Goal: Task Accomplishment & Management: Use online tool/utility

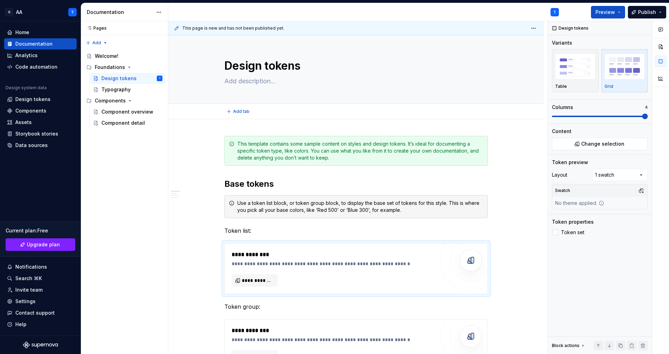
type textarea "*"
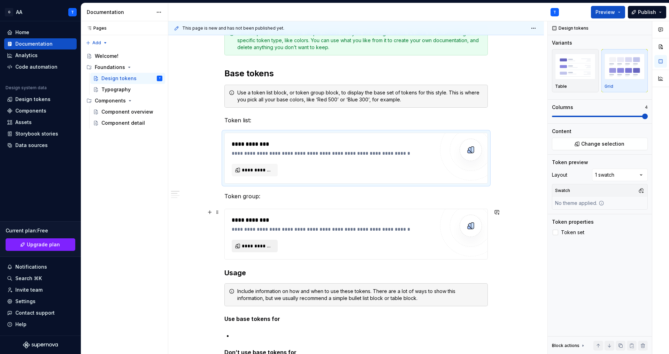
click at [258, 240] on button "**********" at bounding box center [255, 246] width 46 height 13
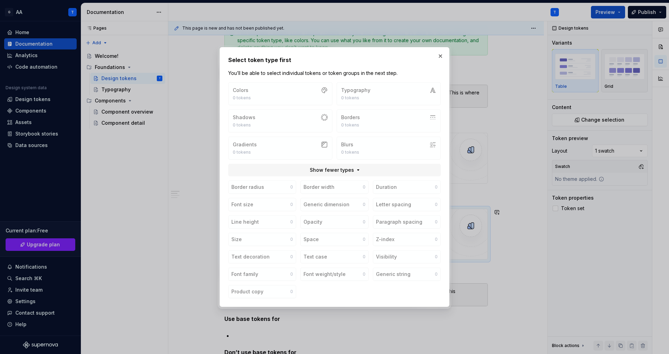
click at [293, 152] on div "Colors 0 tokens Typography 0 tokens Shadows 0 tokens Borders 0 tokens Gradients…" at bounding box center [334, 120] width 213 height 77
click at [344, 195] on div "Border radius 0 Border width 0 Duration 0 Font size 0 Generic dimension 0 Lette…" at bounding box center [334, 239] width 213 height 118
click at [438, 57] on button "button" at bounding box center [441, 56] width 10 height 10
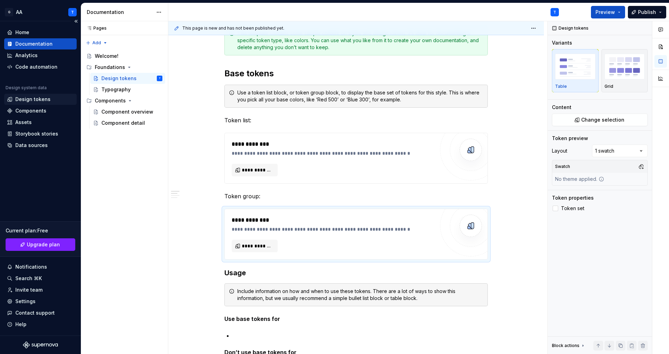
click at [40, 101] on div "Design tokens" at bounding box center [32, 99] width 35 height 7
click at [39, 97] on div "Design tokens" at bounding box center [32, 99] width 35 height 7
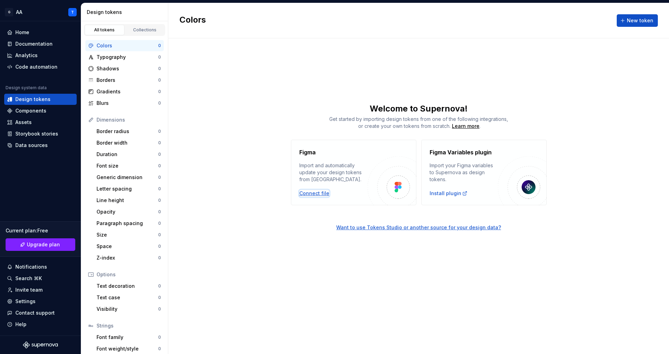
click at [307, 195] on div "Connect file" at bounding box center [314, 193] width 30 height 7
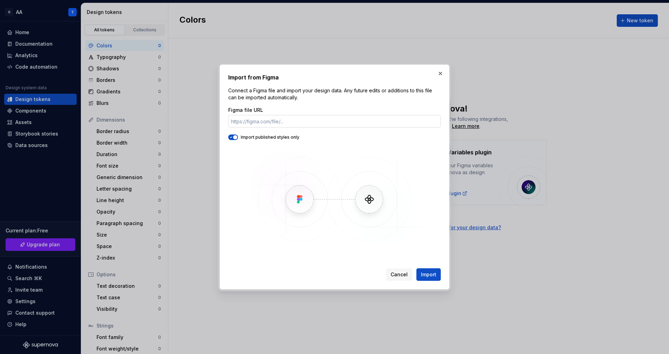
click at [294, 121] on input "Figma file URL" at bounding box center [334, 121] width 213 height 13
click at [290, 122] on input "Figma file URL" at bounding box center [334, 121] width 213 height 13
paste input "[URL][DOMAIN_NAME]"
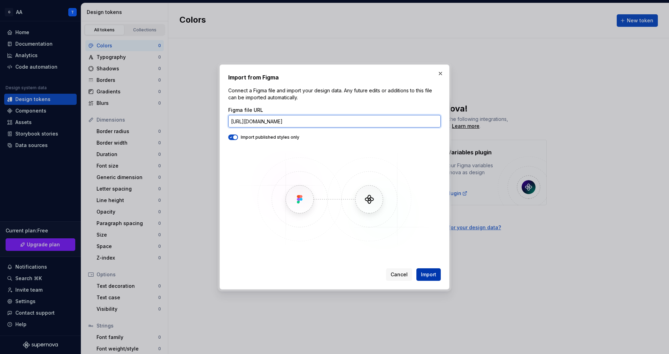
type input "[URL][DOMAIN_NAME]"
click at [424, 273] on span "Import" at bounding box center [428, 274] width 15 height 7
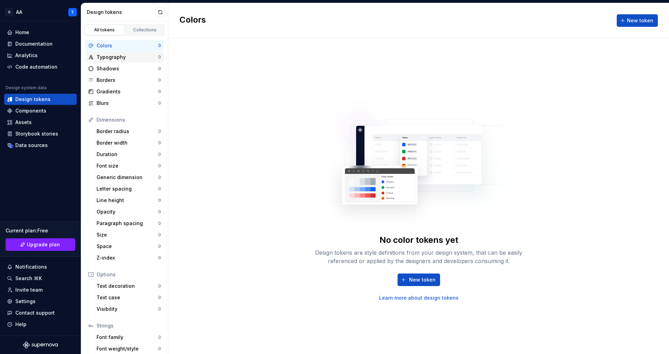
click at [128, 58] on div "Typography" at bounding box center [128, 57] width 62 height 7
click at [147, 31] on div "Collections" at bounding box center [145, 30] width 35 height 6
click at [140, 31] on div "Collections" at bounding box center [145, 30] width 35 height 6
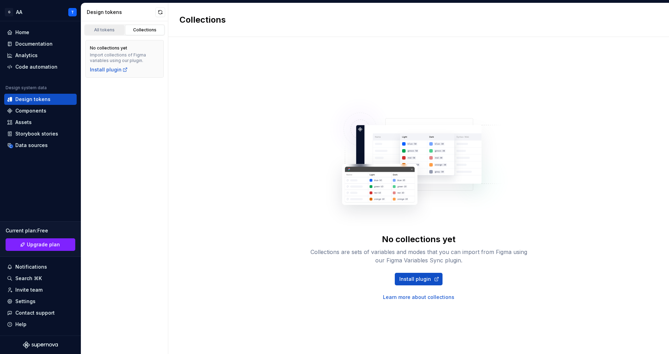
click at [114, 32] on div "All tokens" at bounding box center [104, 30] width 35 height 6
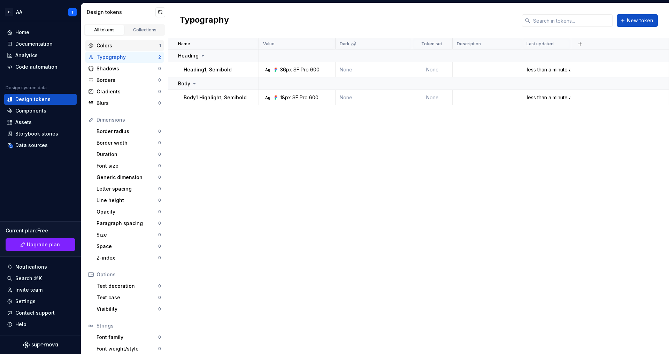
click at [137, 49] on div "Colors" at bounding box center [128, 45] width 63 height 7
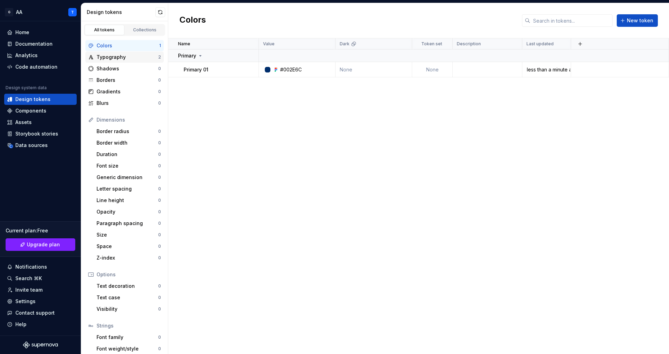
click at [138, 55] on div "Typography" at bounding box center [128, 57] width 62 height 7
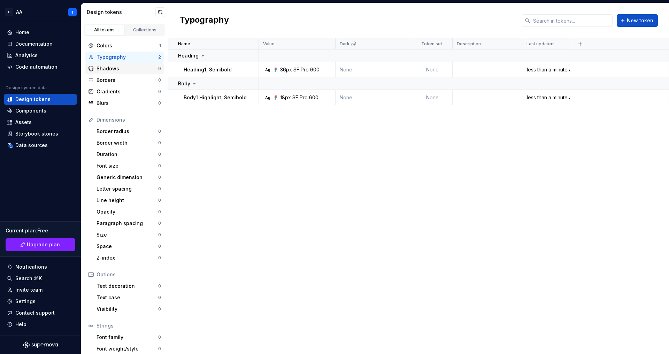
click at [140, 72] on div "Shadows 0" at bounding box center [124, 68] width 78 height 11
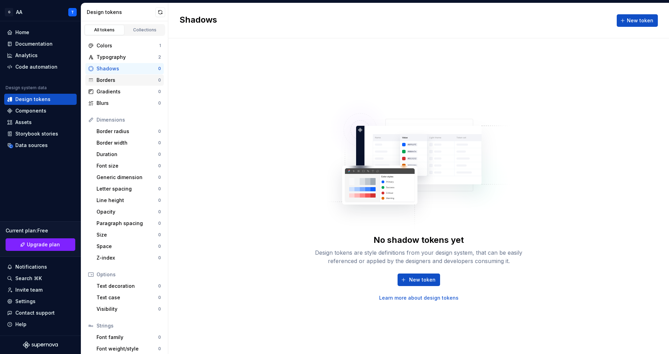
click at [140, 79] on div "Borders" at bounding box center [128, 80] width 62 height 7
click at [139, 96] on div "Gradients 0" at bounding box center [124, 91] width 78 height 11
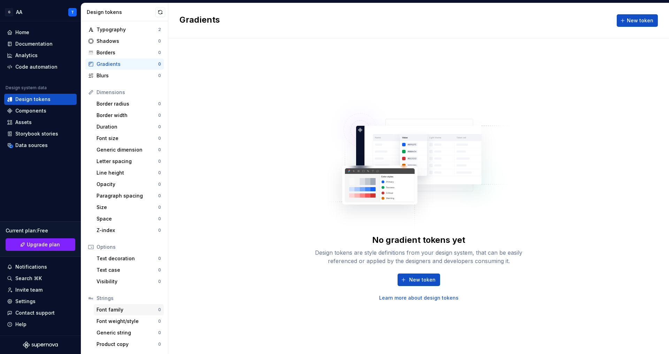
click at [135, 309] on div "Font family" at bounding box center [128, 309] width 62 height 7
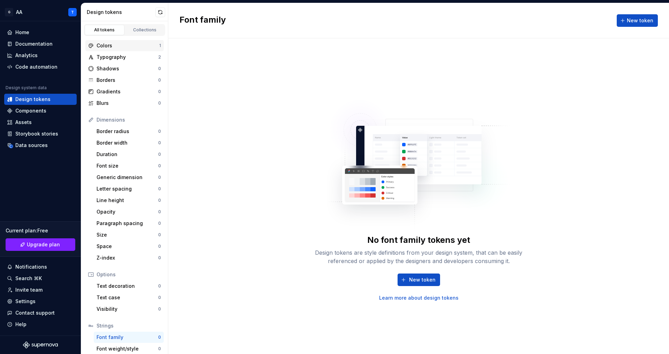
click at [147, 46] on div "Colors" at bounding box center [128, 45] width 63 height 7
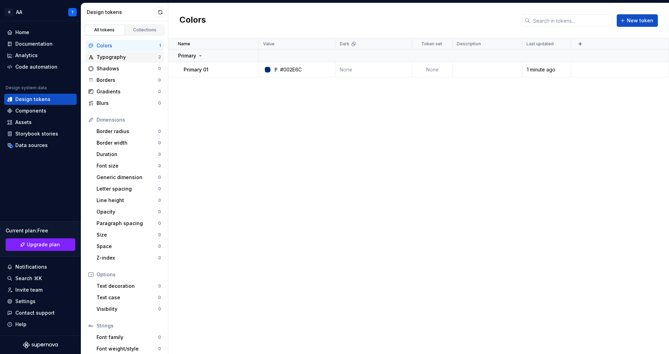
click at [160, 53] on div "Typography 2" at bounding box center [124, 57] width 78 height 11
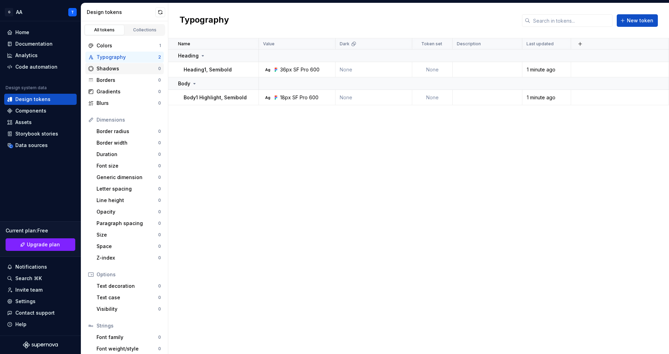
click at [143, 74] on div "Shadows 0" at bounding box center [124, 68] width 78 height 11
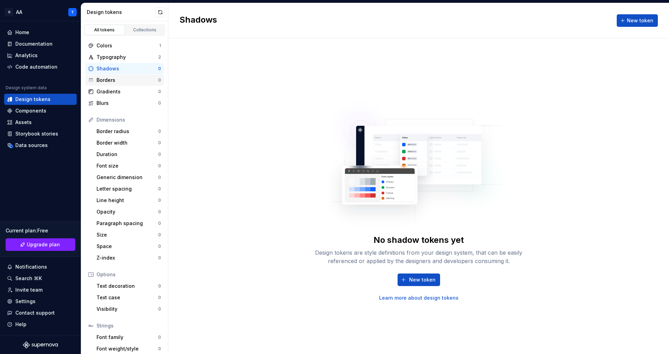
click at [142, 78] on div "Borders" at bounding box center [128, 80] width 62 height 7
click at [138, 94] on div "Gradients" at bounding box center [128, 91] width 62 height 7
click at [138, 101] on div "Blurs" at bounding box center [128, 103] width 62 height 7
click at [126, 130] on div "Border radius" at bounding box center [128, 131] width 62 height 7
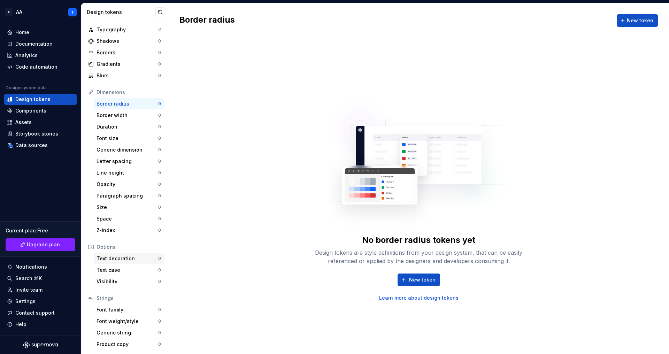
click at [132, 263] on div "Text decoration 0" at bounding box center [129, 258] width 70 height 11
click at [132, 271] on div "Text case" at bounding box center [128, 270] width 62 height 7
click at [133, 279] on div "Visibility" at bounding box center [128, 281] width 62 height 7
click at [127, 312] on div "Font family" at bounding box center [128, 309] width 62 height 7
click at [130, 322] on div "Font weight/style" at bounding box center [128, 321] width 62 height 7
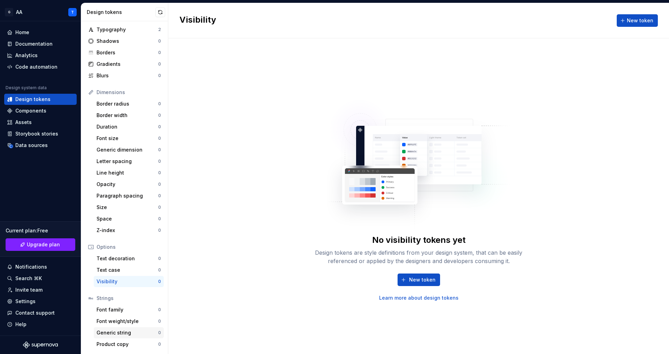
click at [130, 335] on div "Generic string" at bounding box center [128, 332] width 62 height 7
click at [135, 340] on div "Product copy 0" at bounding box center [129, 344] width 70 height 11
click at [138, 344] on div "Product copy" at bounding box center [128, 344] width 62 height 7
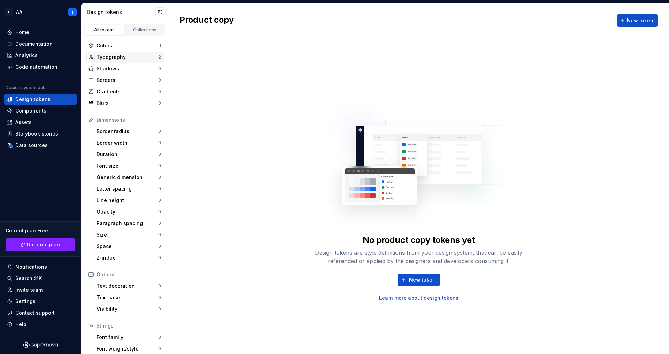
click at [149, 52] on div "Typography 2" at bounding box center [124, 57] width 78 height 11
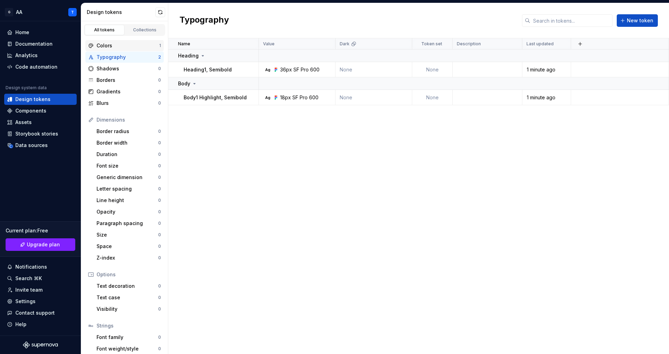
click at [147, 47] on div "Colors" at bounding box center [128, 45] width 63 height 7
